Goal: Task Accomplishment & Management: Use online tool/utility

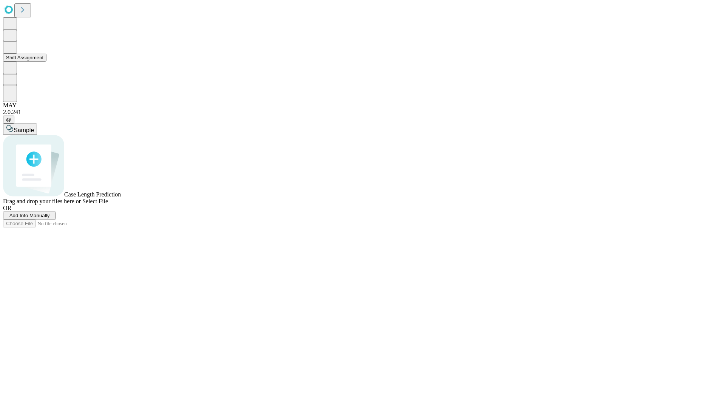
click at [46, 62] on button "Shift Assignment" at bounding box center [24, 58] width 43 height 8
